Goal: Transaction & Acquisition: Purchase product/service

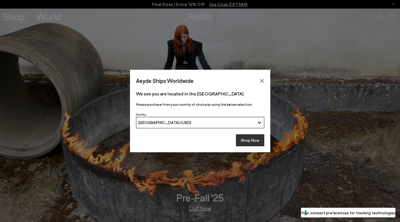
click at [250, 139] on button "Shop Now" at bounding box center [250, 140] width 28 height 12
click at [258, 138] on button "Shop Now" at bounding box center [250, 140] width 28 height 12
click at [251, 135] on button "Shop Now" at bounding box center [250, 140] width 28 height 12
click at [253, 136] on button "Shop Now" at bounding box center [250, 140] width 28 height 12
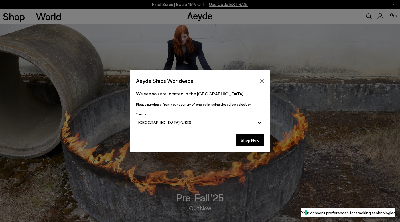
scroll to position [14, 0]
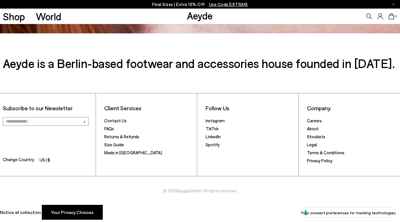
scroll to position [970, 0]
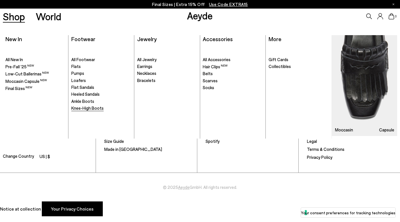
click at [98, 110] on span "Knee-High Boots" at bounding box center [87, 108] width 32 height 5
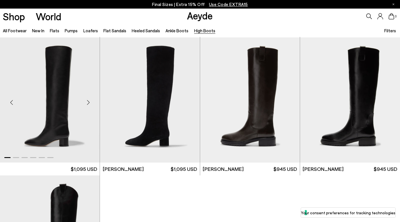
scroll to position [138, 0]
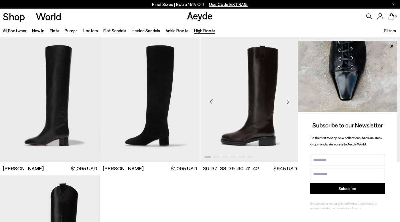
click at [240, 114] on img "1 / 6" at bounding box center [250, 99] width 100 height 125
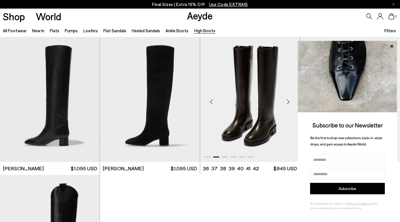
click at [264, 107] on img "2 / 6" at bounding box center [250, 99] width 100 height 125
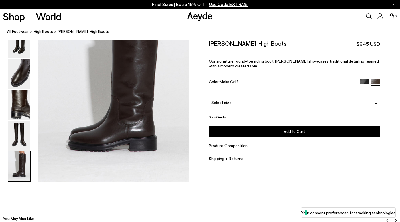
scroll to position [1051, 0]
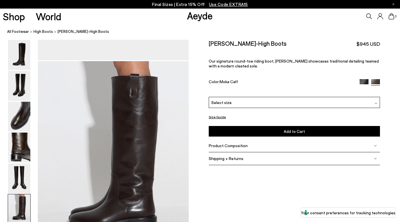
scroll to position [940, 0]
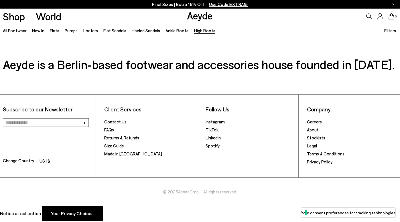
scroll to position [430, 0]
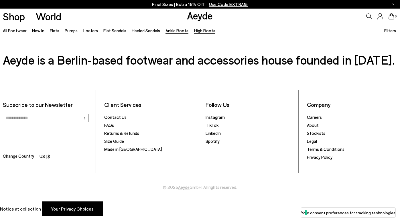
click at [173, 28] on link "Ankle Boots" at bounding box center [176, 30] width 23 height 5
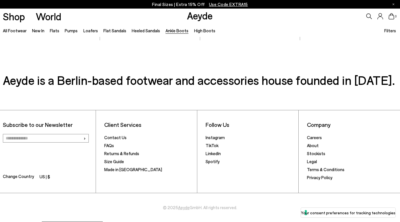
scroll to position [1261, 0]
